Goal: Task Accomplishment & Management: Use online tool/utility

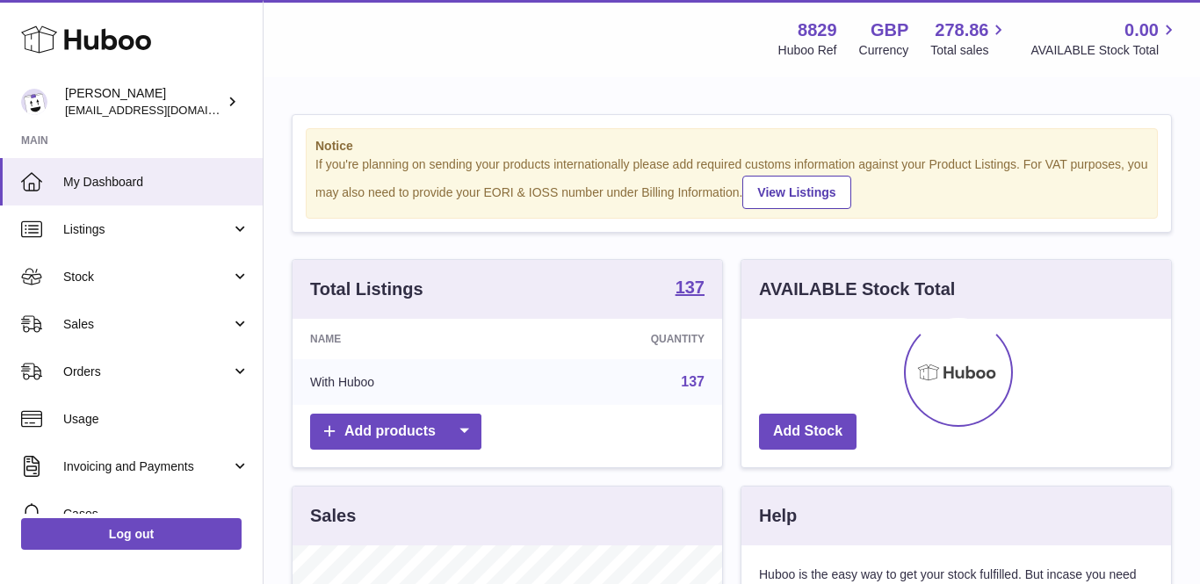
scroll to position [274, 429]
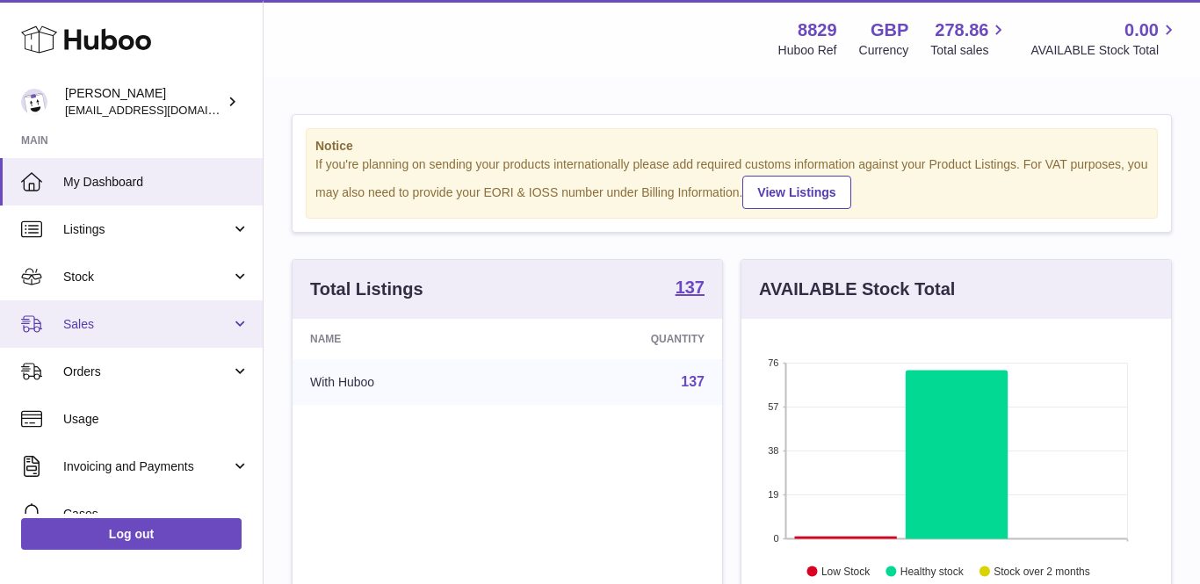
click at [124, 327] on span "Sales" at bounding box center [147, 324] width 168 height 17
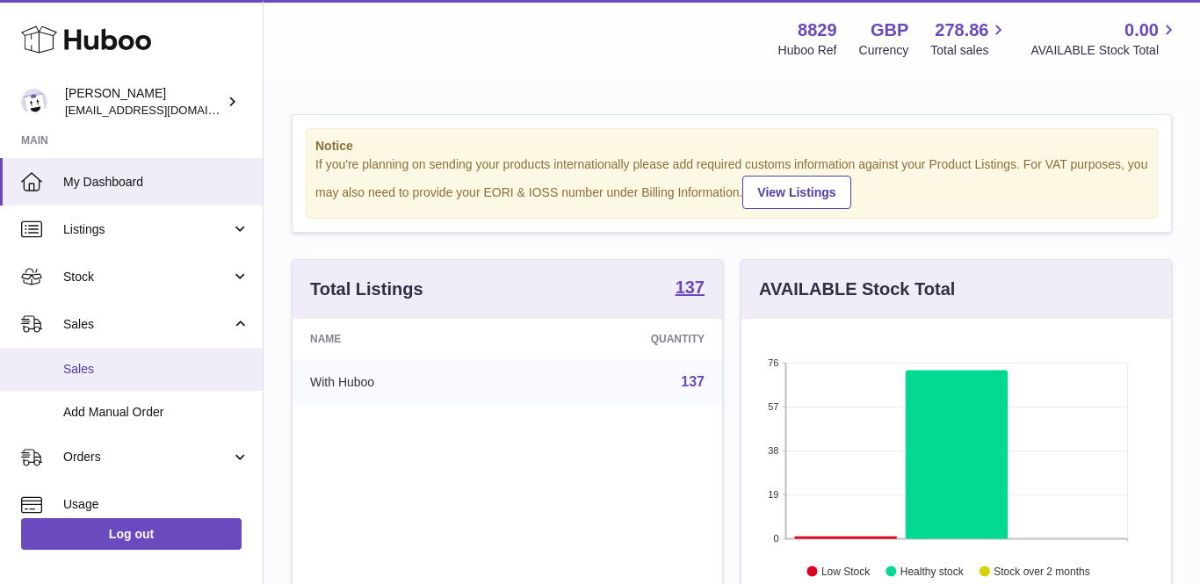
click at [121, 362] on span "Sales" at bounding box center [156, 369] width 186 height 17
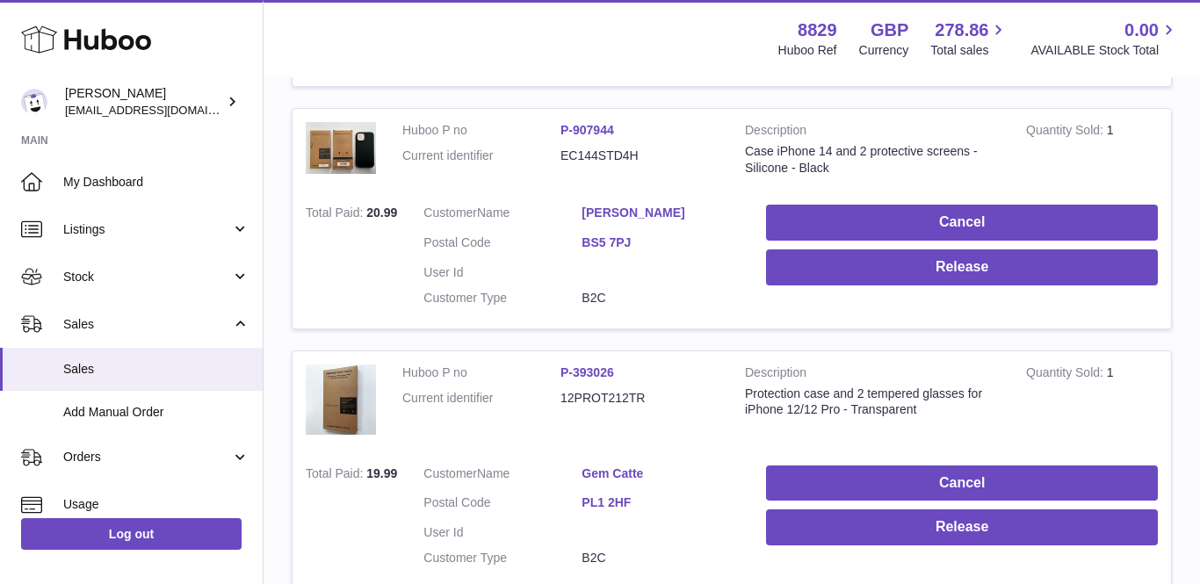
scroll to position [1066, 0]
click at [605, 465] on link "Gem Catte" at bounding box center [660, 473] width 158 height 17
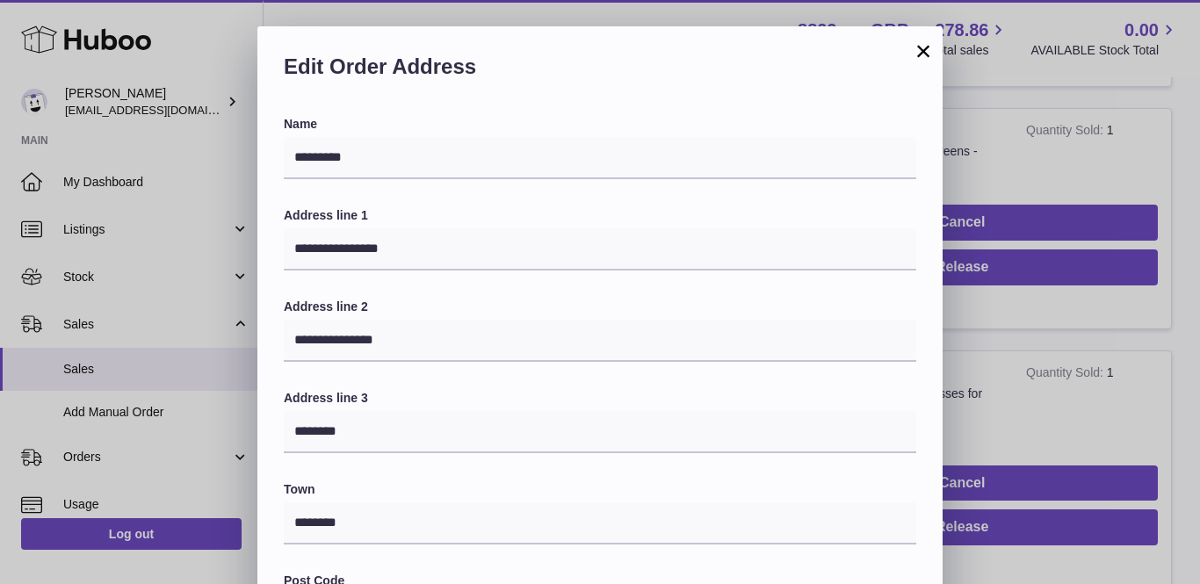
click at [920, 49] on button "×" at bounding box center [922, 50] width 21 height 21
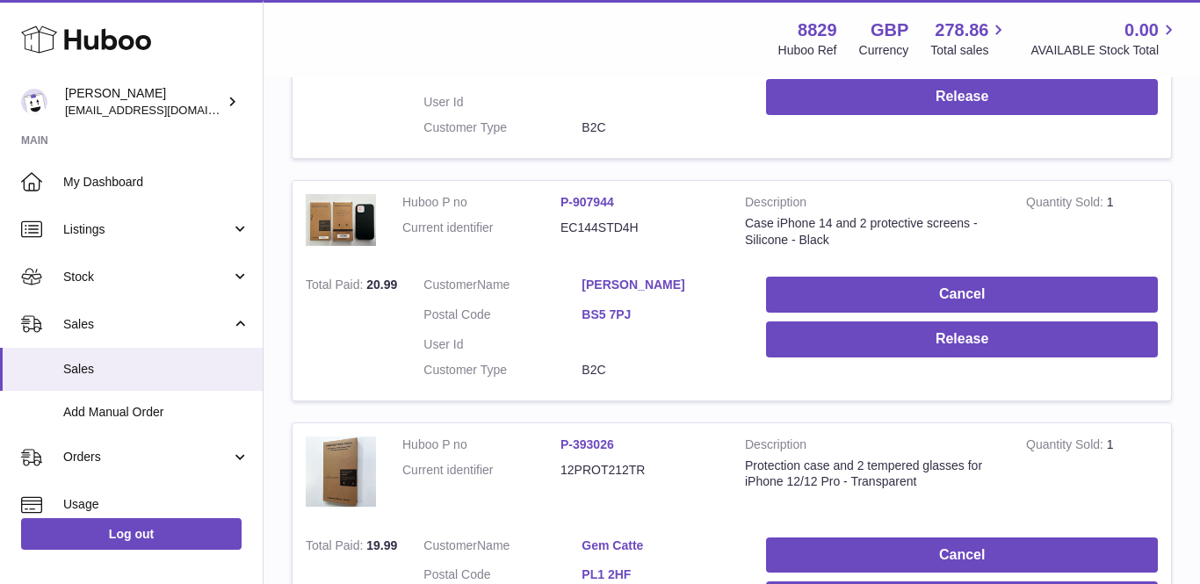
scroll to position [953, 0]
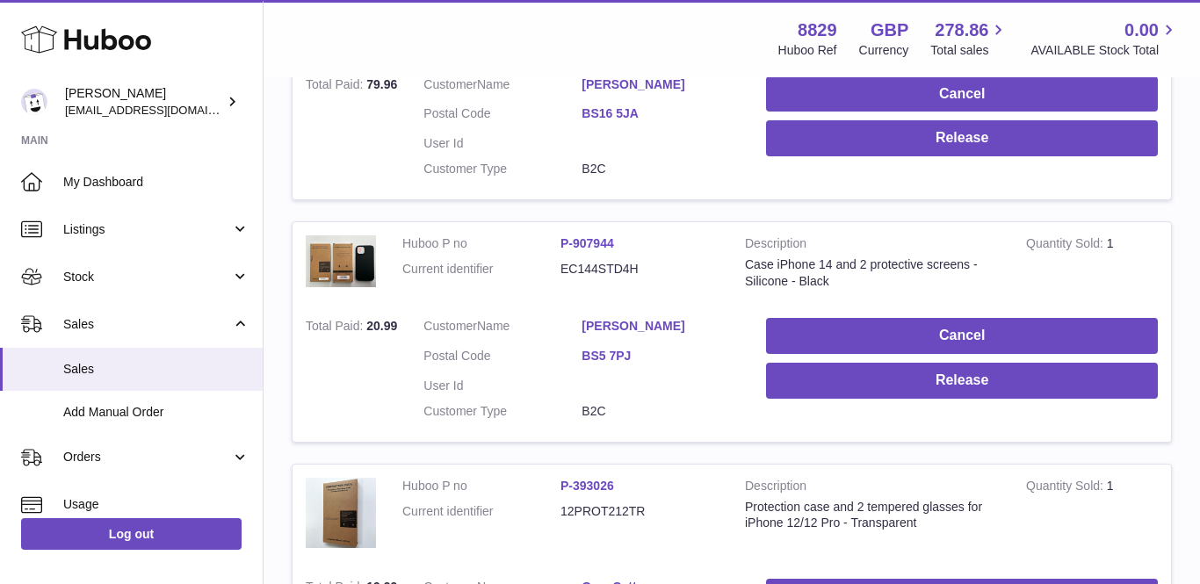
click at [635, 318] on link "Patrick Bond" at bounding box center [660, 326] width 158 height 17
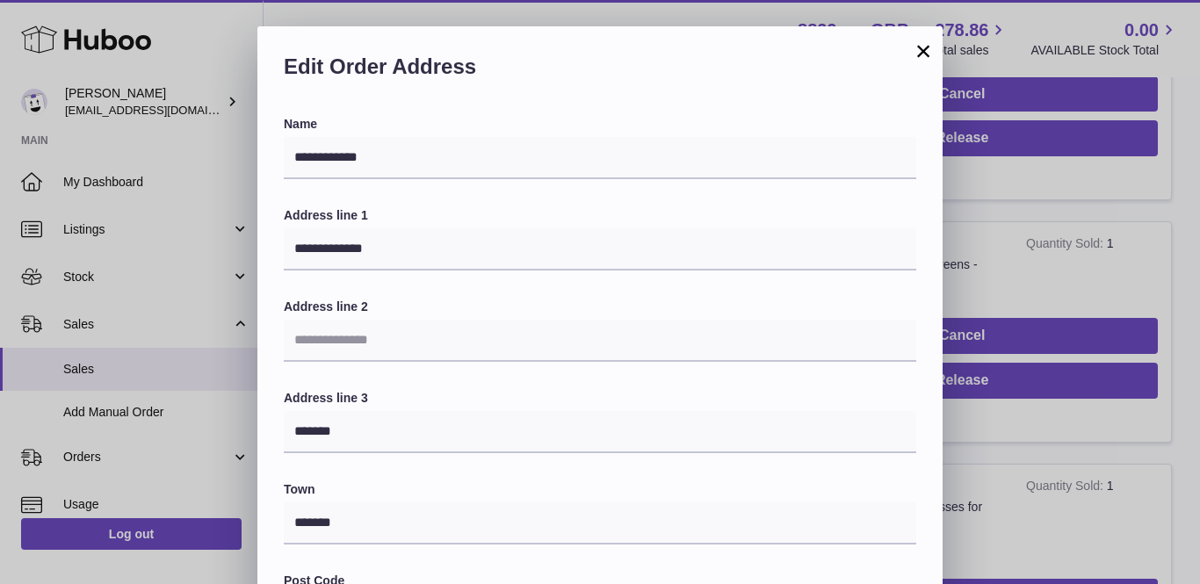
click at [925, 50] on button "×" at bounding box center [922, 50] width 21 height 21
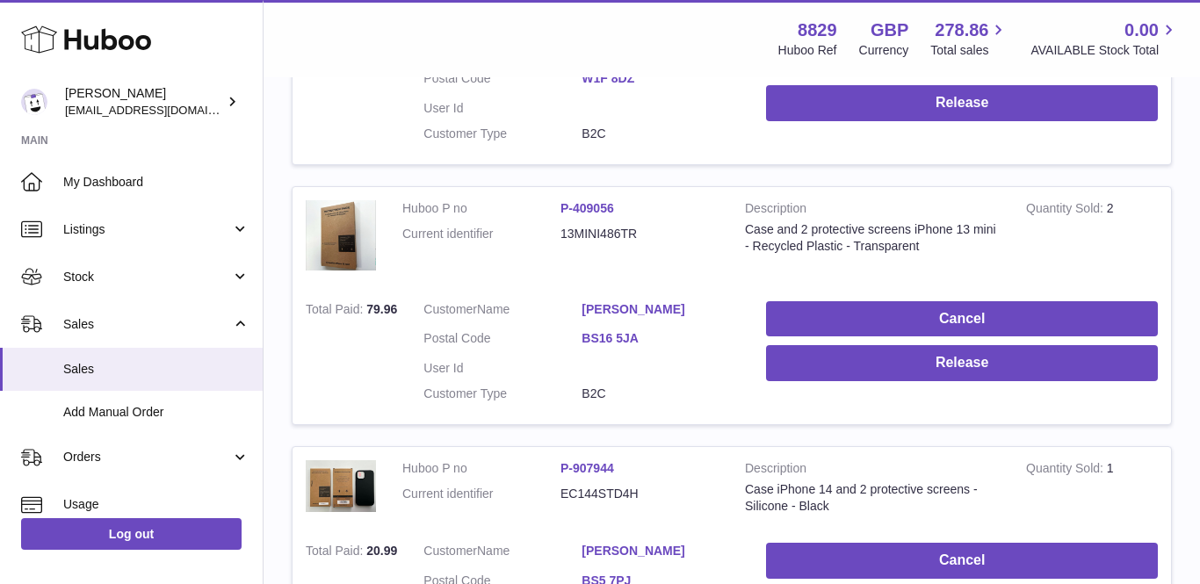
scroll to position [670, 0]
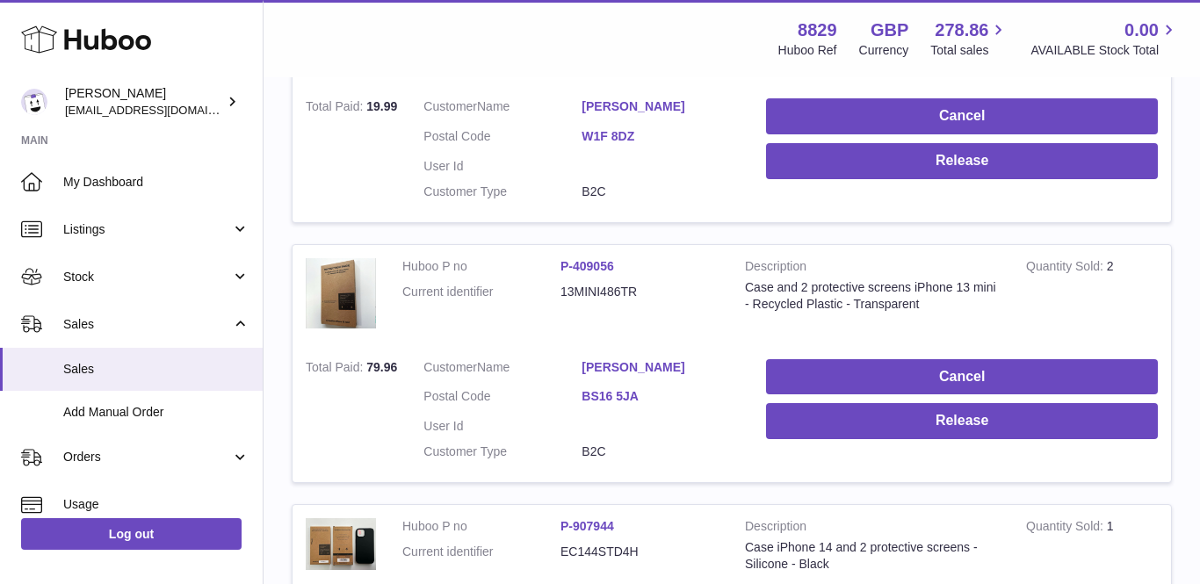
click at [615, 359] on link "Max Barden" at bounding box center [660, 367] width 158 height 17
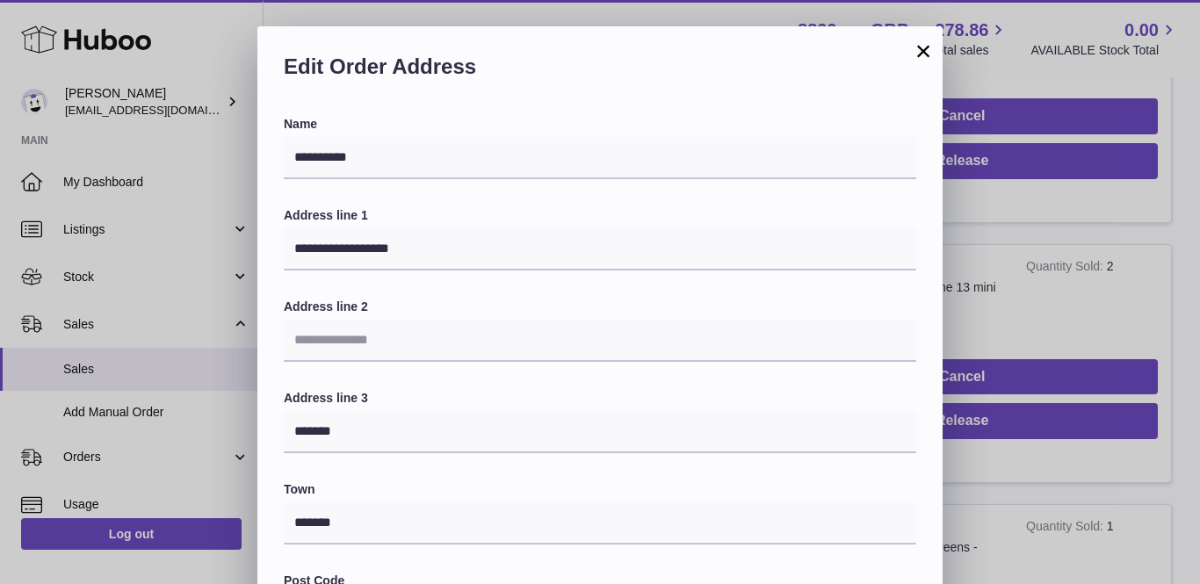
click at [921, 50] on button "×" at bounding box center [922, 50] width 21 height 21
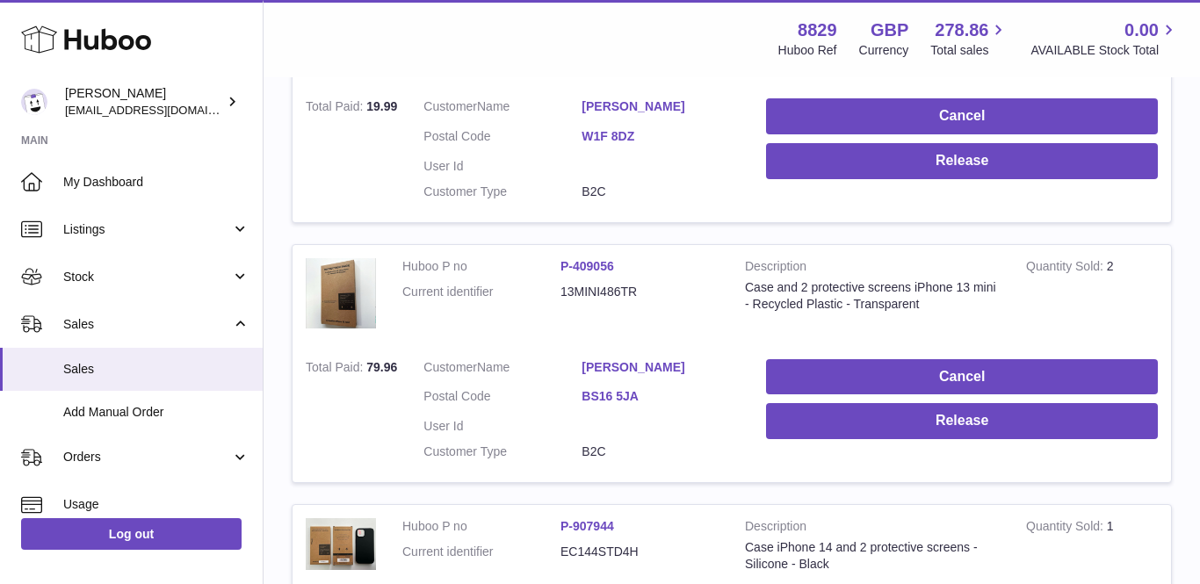
scroll to position [624, 0]
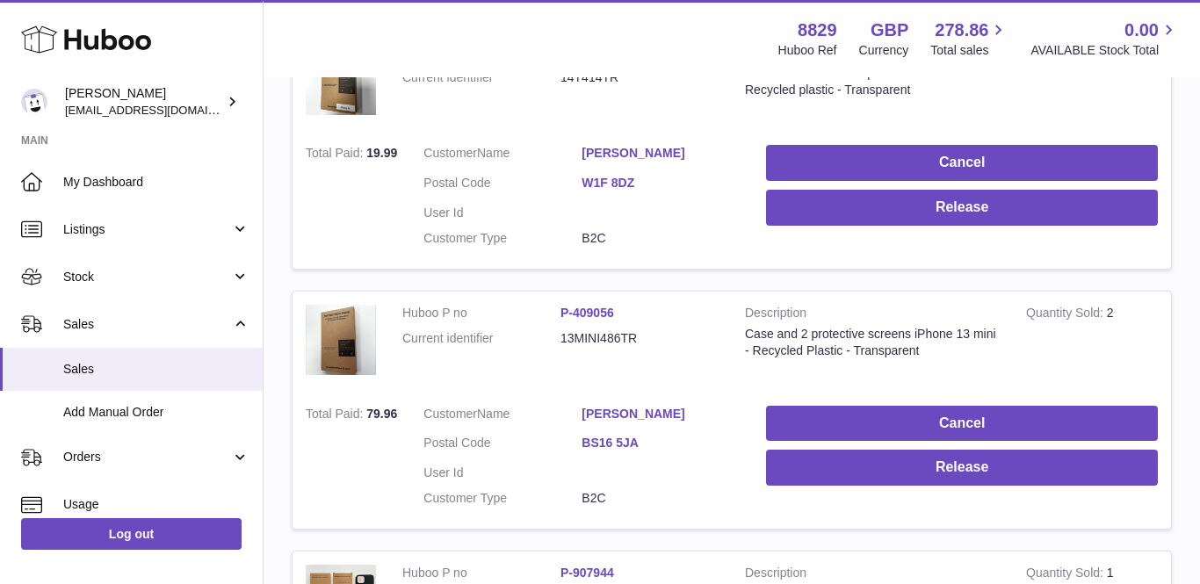
click at [674, 152] on dd "Katherine Reynolds" at bounding box center [660, 155] width 158 height 21
click at [667, 145] on link "Katherine Reynolds" at bounding box center [660, 153] width 158 height 17
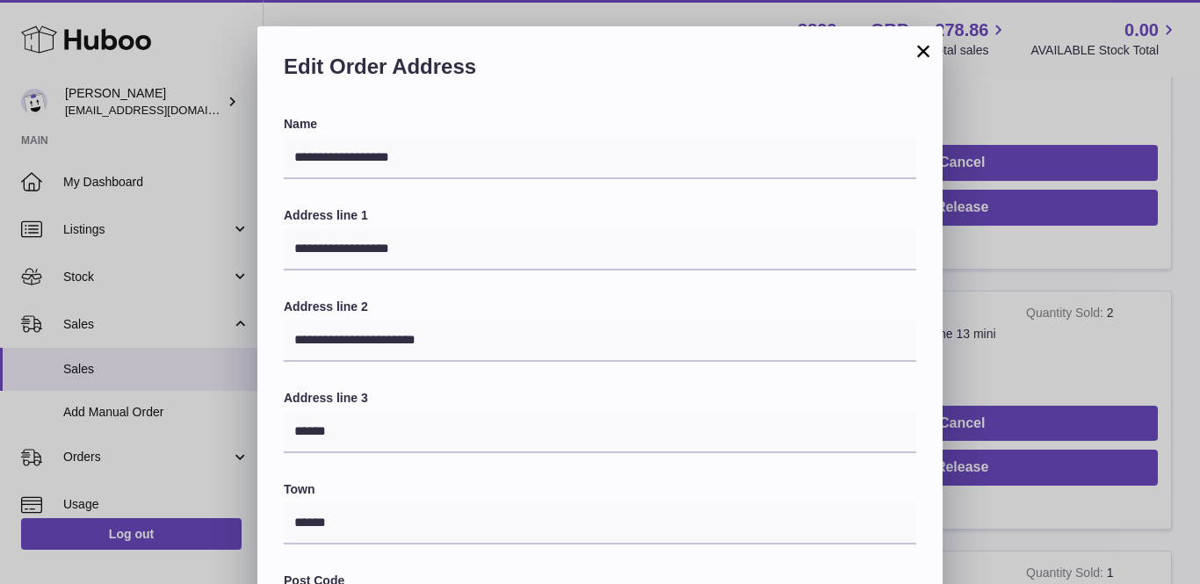
click at [915, 56] on button "×" at bounding box center [922, 50] width 21 height 21
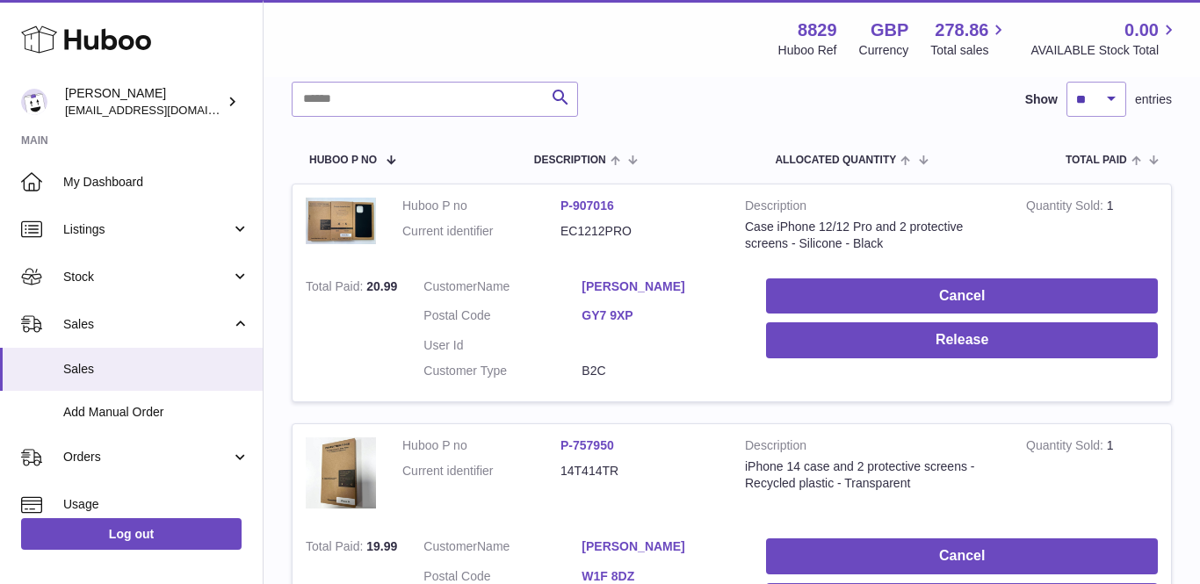
scroll to position [222, 0]
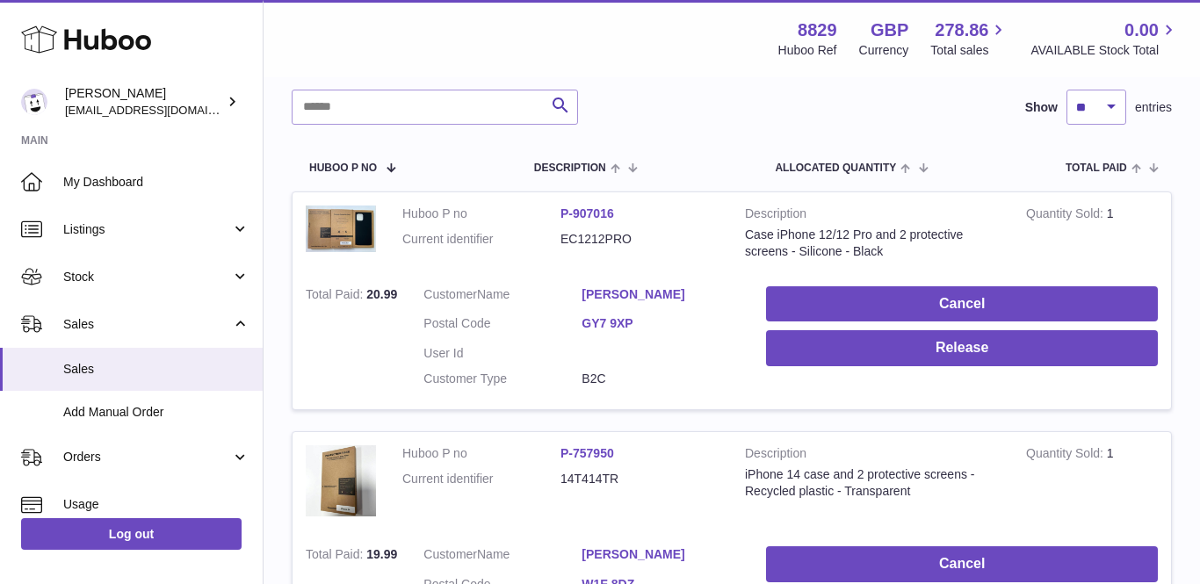
click at [635, 286] on link "Sam Davison" at bounding box center [660, 294] width 158 height 17
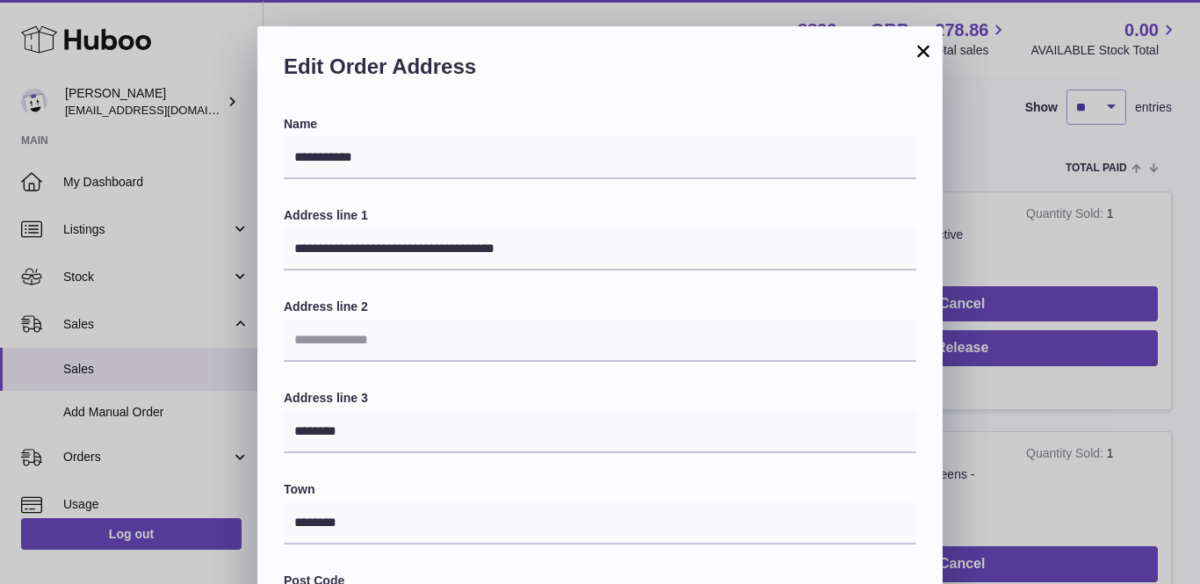
click at [923, 55] on button "×" at bounding box center [922, 50] width 21 height 21
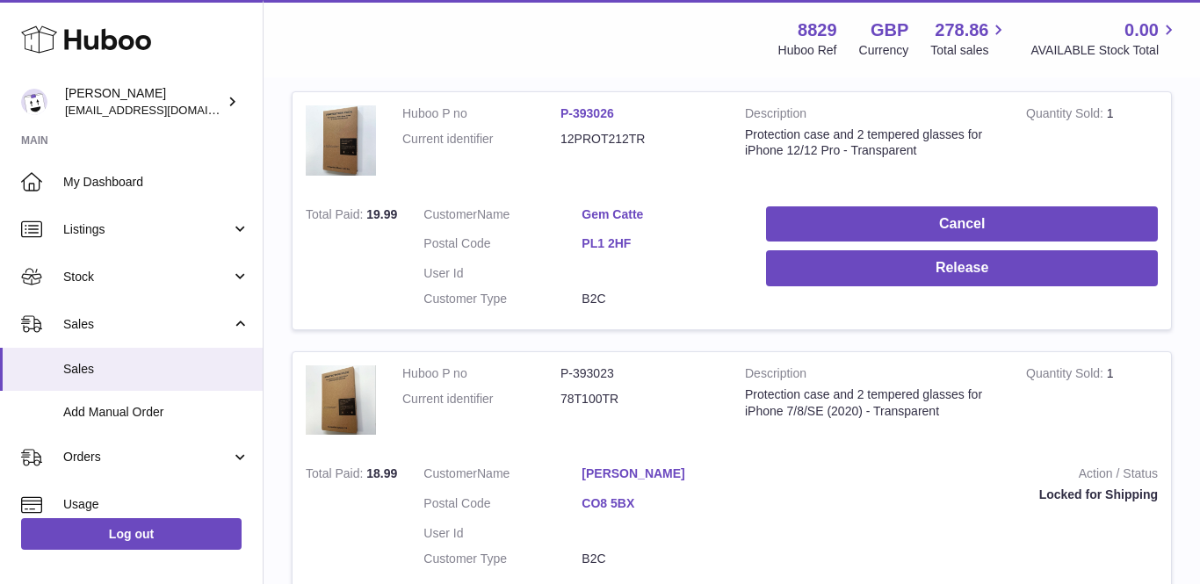
scroll to position [1262, 0]
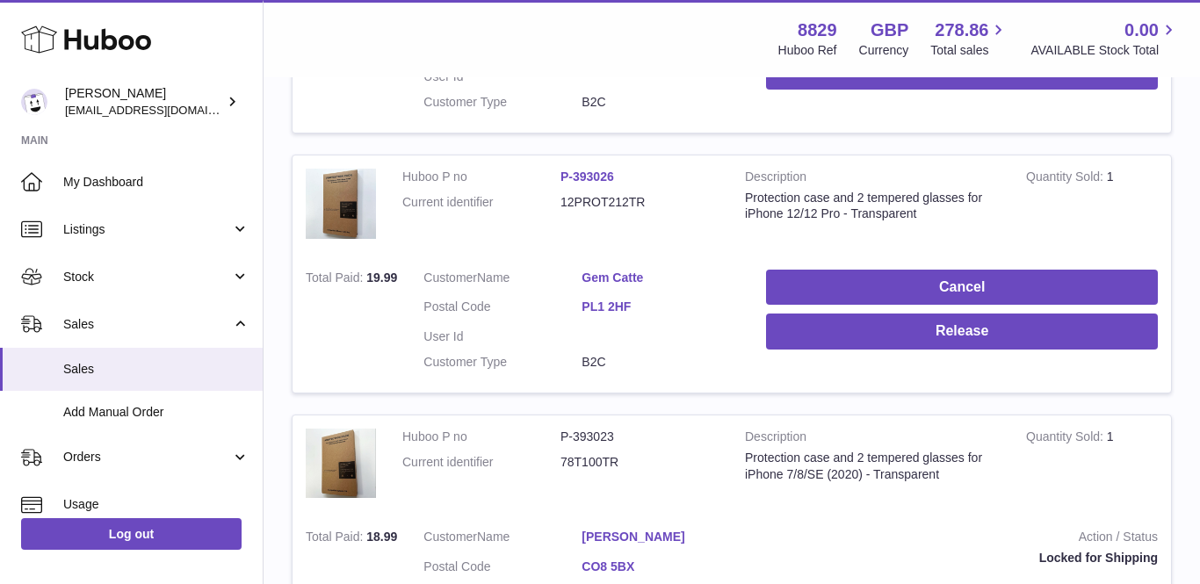
click at [629, 270] on link "Gem Catte" at bounding box center [660, 278] width 158 height 17
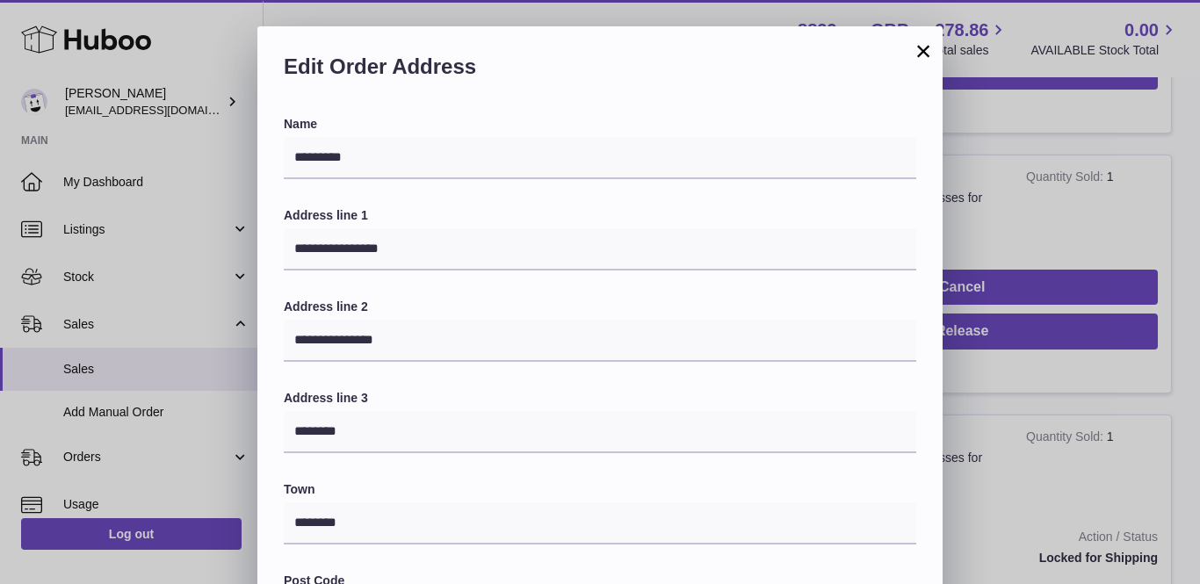
scroll to position [0, 0]
click at [916, 52] on button "×" at bounding box center [922, 50] width 21 height 21
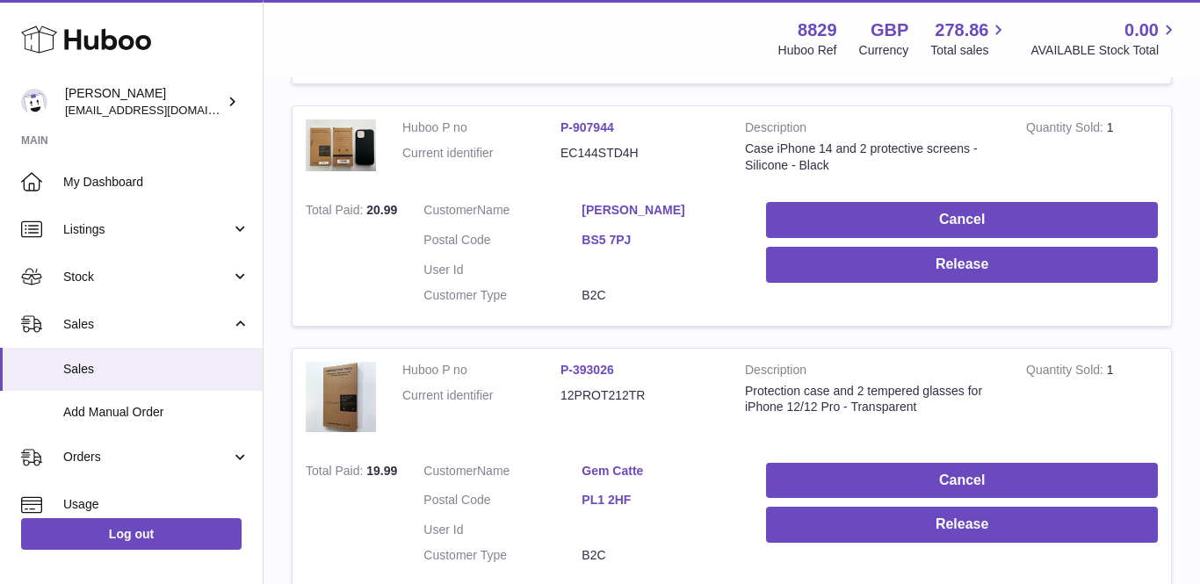
scroll to position [992, 0]
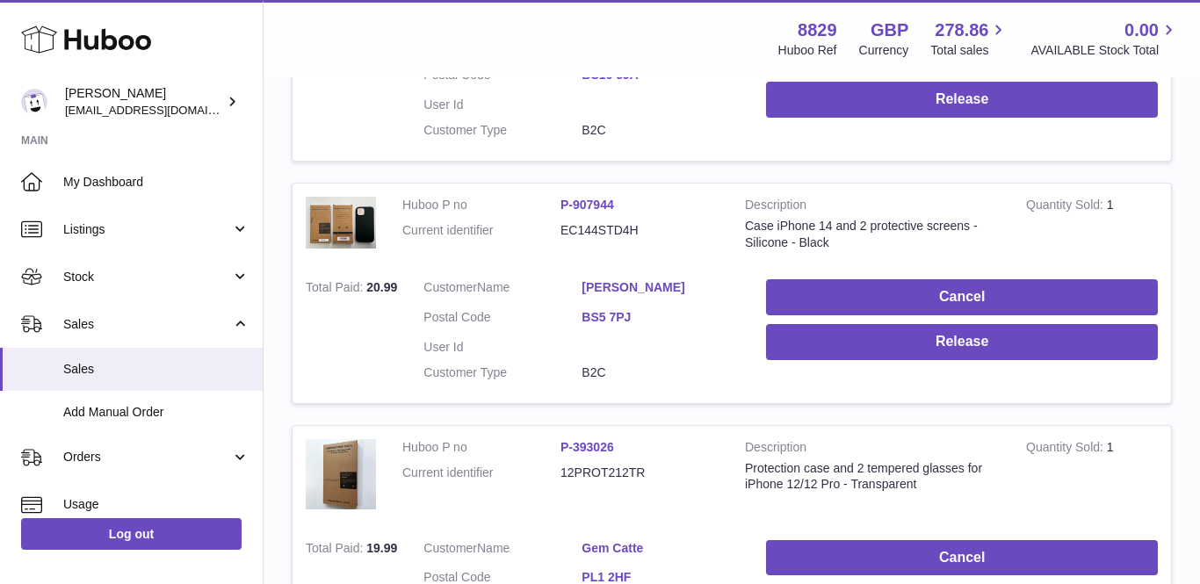
click at [638, 279] on link "Patrick Bond" at bounding box center [660, 287] width 158 height 17
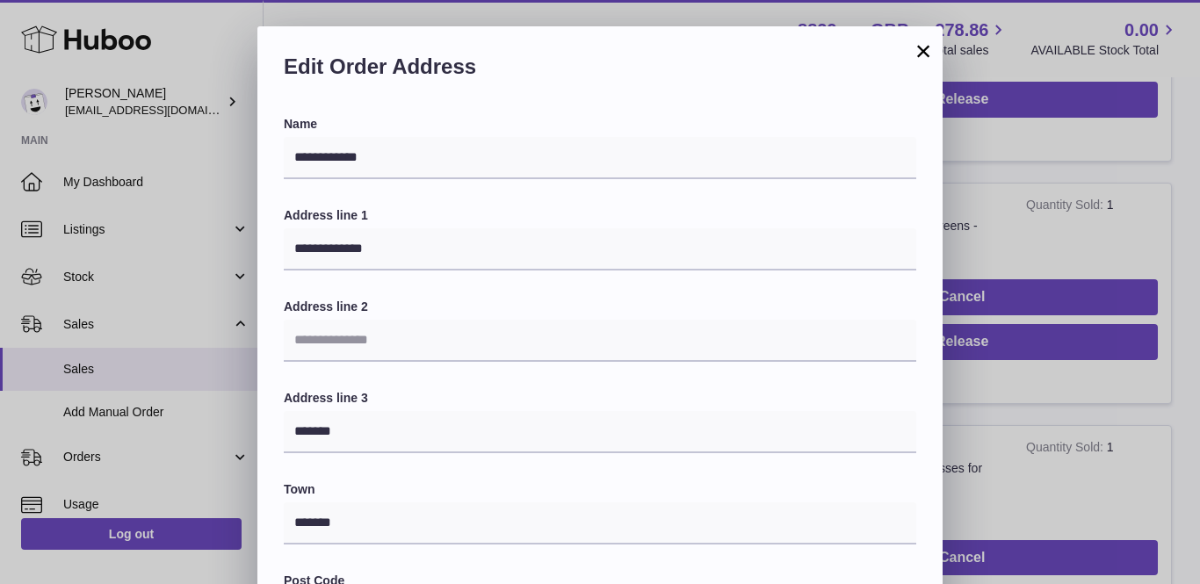
click at [920, 59] on button "×" at bounding box center [922, 50] width 21 height 21
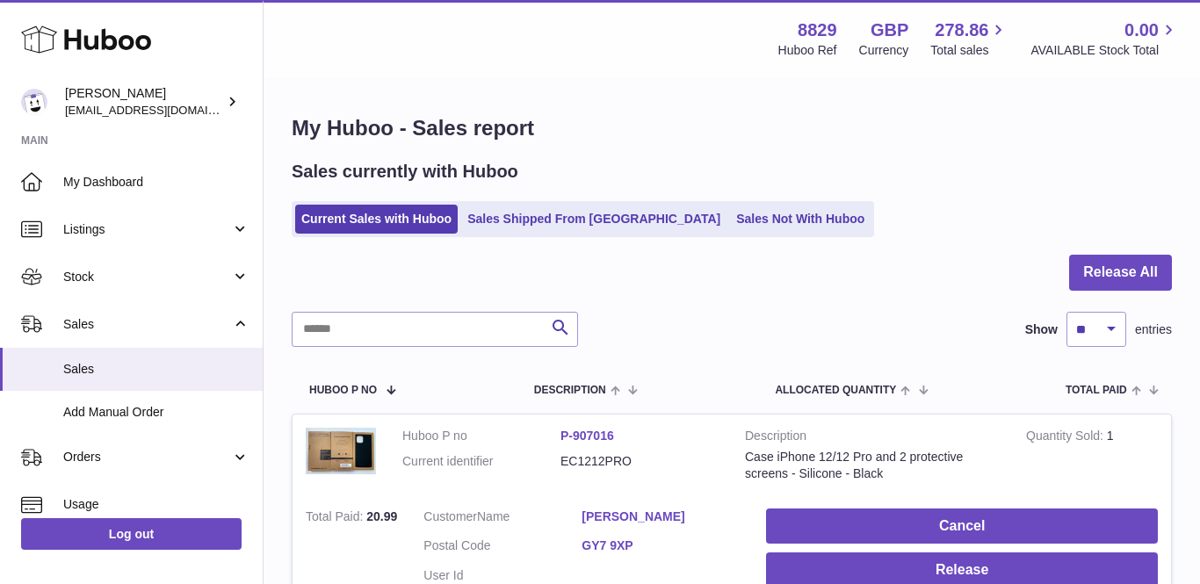
scroll to position [0, 0]
click at [1118, 280] on button "Release All" at bounding box center [1120, 273] width 103 height 36
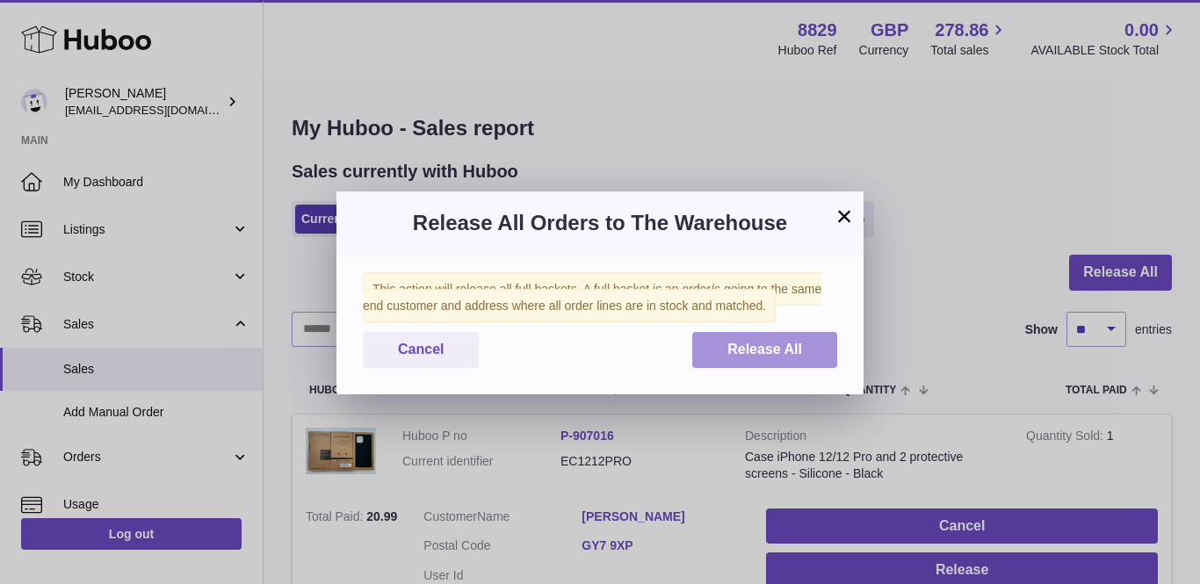
click at [782, 332] on button "Release All" at bounding box center [764, 350] width 145 height 36
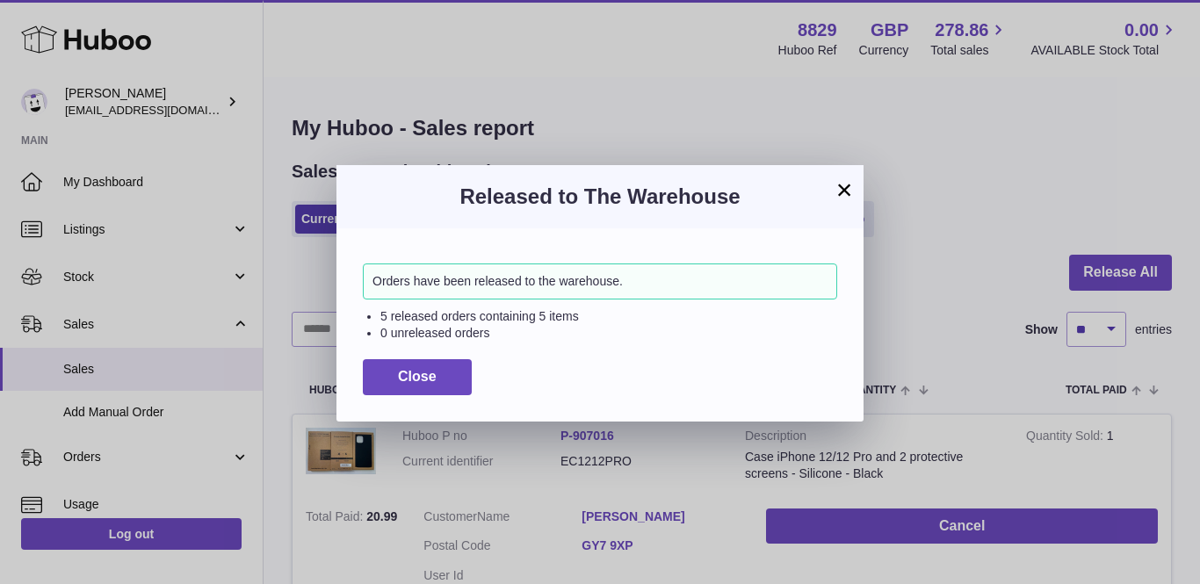
click at [839, 198] on button "×" at bounding box center [843, 189] width 21 height 21
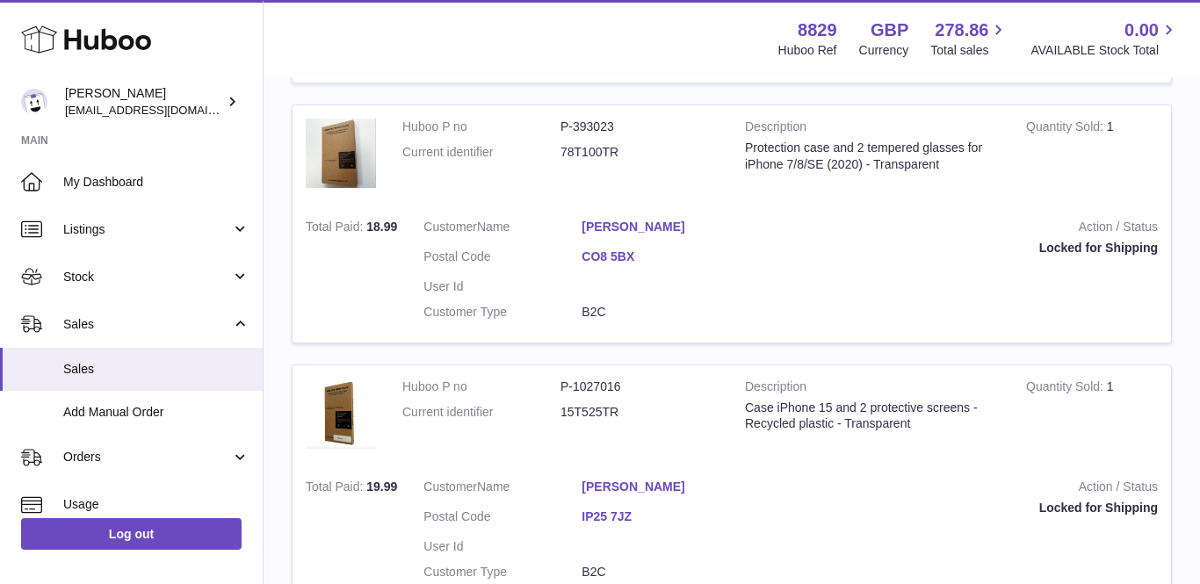
scroll to position [1039, 0]
